Goal: Use online tool/utility: Utilize a website feature to perform a specific function

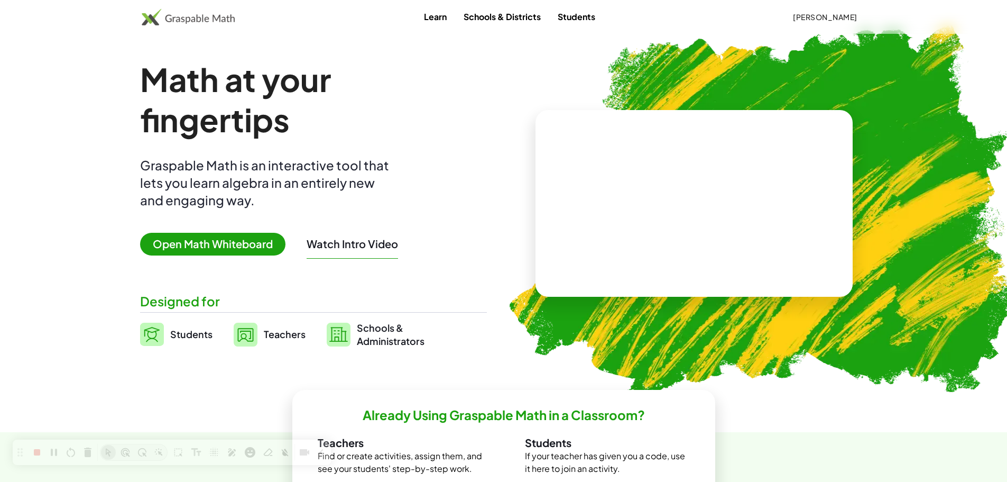
click at [244, 250] on span "Open Math Whiteboard" at bounding box center [212, 244] width 145 height 23
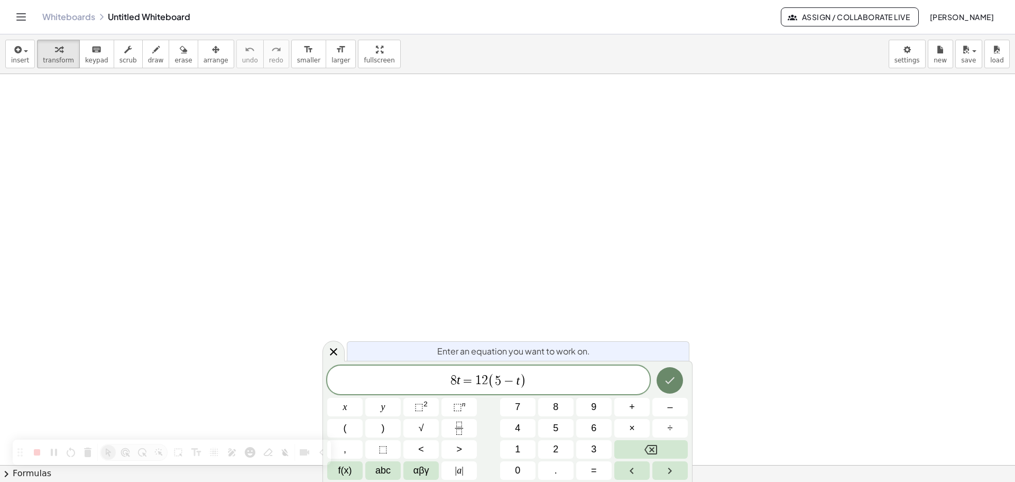
click at [674, 377] on icon "Done" at bounding box center [670, 380] width 13 height 13
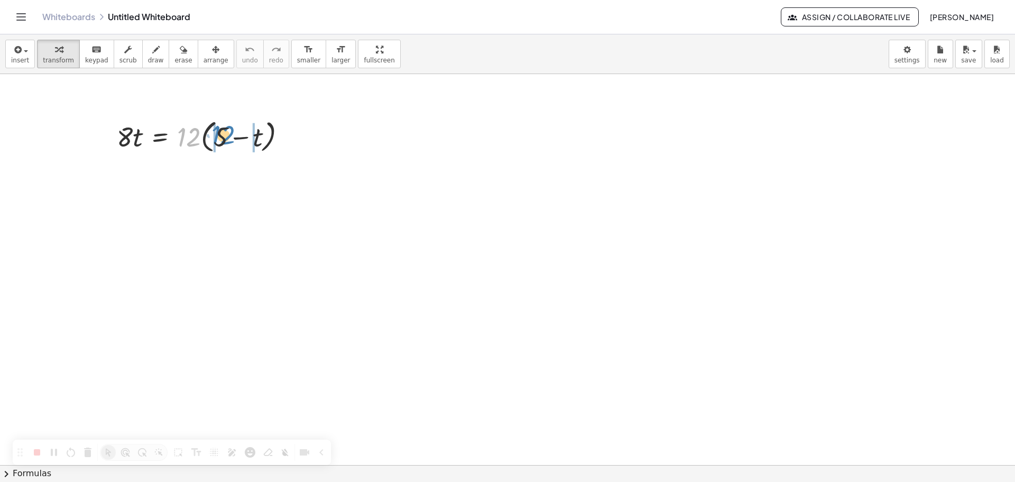
drag, startPoint x: 190, startPoint y: 140, endPoint x: 224, endPoint y: 137, distance: 34.4
click at [224, 137] on div at bounding box center [206, 136] width 188 height 40
click at [204, 174] on div at bounding box center [208, 174] width 192 height 36
click at [204, 174] on div at bounding box center [206, 174] width 188 height 36
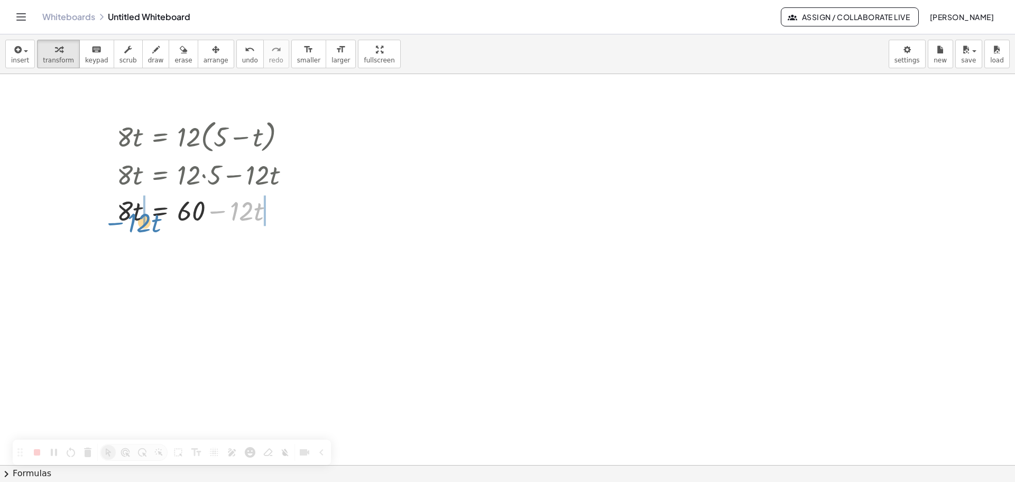
drag, startPoint x: 217, startPoint y: 208, endPoint x: 114, endPoint y: 219, distance: 103.2
click at [114, 219] on div "· 8 · t = · 12 · ( + 5 − t ) · 8 · t = + · 12 · 5 − · 12 · t − · 12 · t · 8 · t…" at bounding box center [204, 171] width 206 height 117
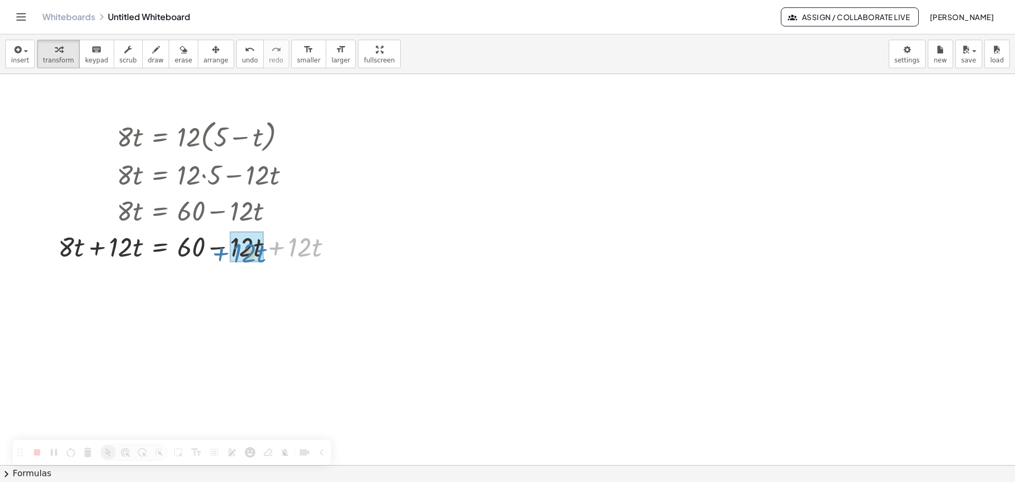
drag, startPoint x: 278, startPoint y: 245, endPoint x: 222, endPoint y: 251, distance: 56.3
click at [222, 251] on div at bounding box center [199, 246] width 293 height 36
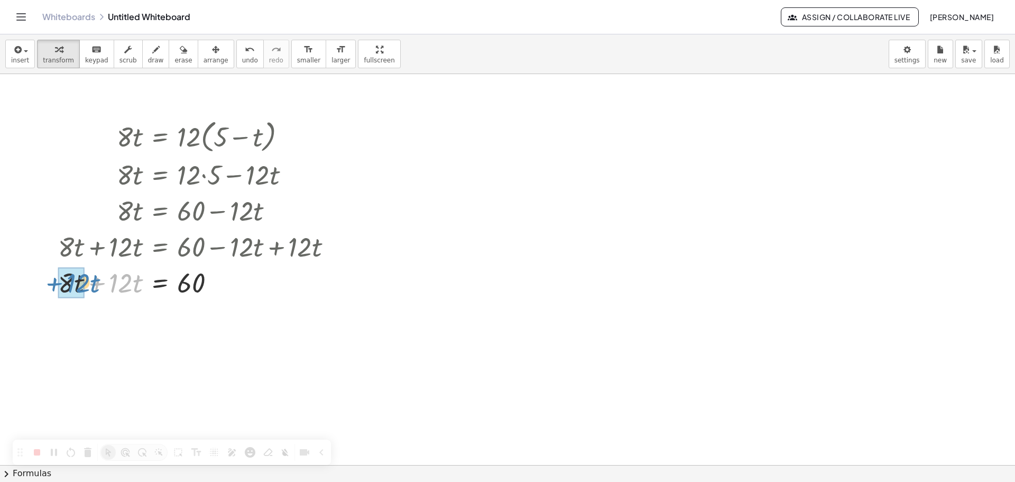
drag, startPoint x: 100, startPoint y: 283, endPoint x: 57, endPoint y: 283, distance: 43.4
click at [57, 283] on div "· 8 · t = · 12 · ( + 5 − t ) · 8 · t = + · 12 · 5 − · 12 · t · 8 · t = + 60 − ·…" at bounding box center [195, 207] width 306 height 189
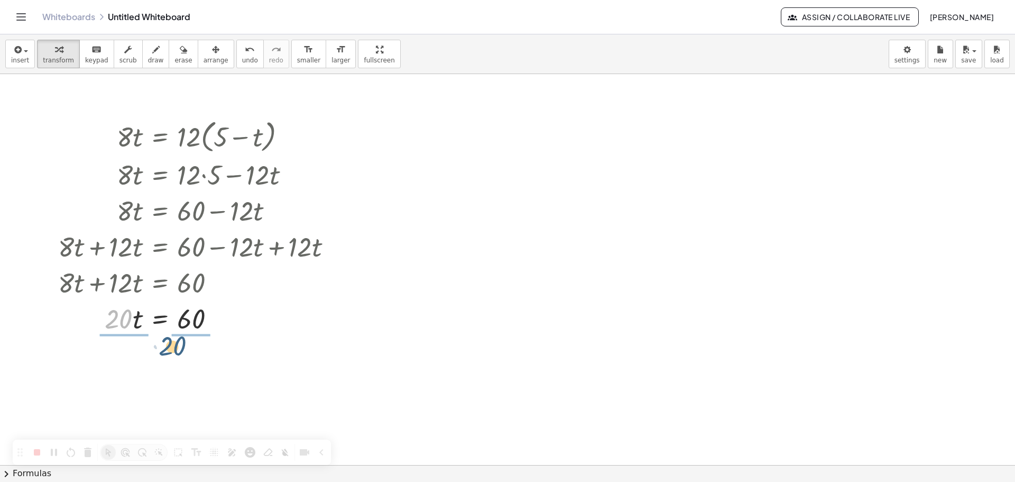
drag, startPoint x: 125, startPoint y: 321, endPoint x: 186, endPoint y: 349, distance: 67.4
drag, startPoint x: 131, startPoint y: 379, endPoint x: 124, endPoint y: 356, distance: 23.9
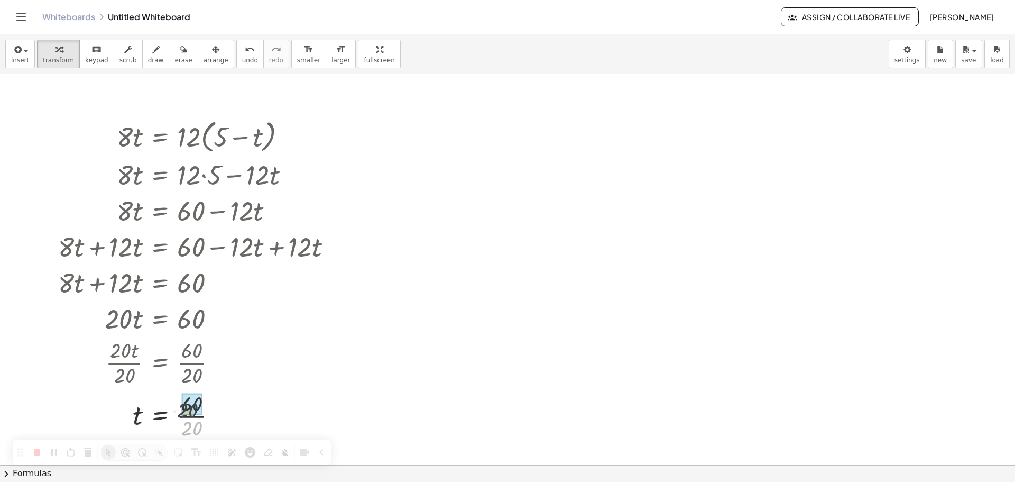
drag, startPoint x: 200, startPoint y: 428, endPoint x: 197, endPoint y: 416, distance: 12.6
